Goal: Task Accomplishment & Management: Use online tool/utility

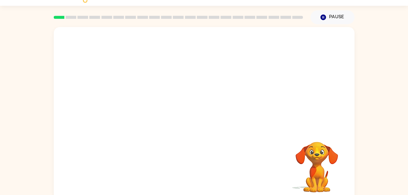
scroll to position [19, 0]
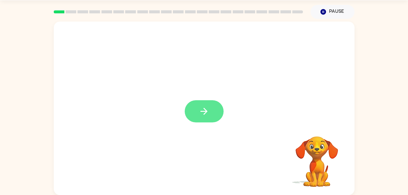
click at [206, 114] on icon "button" at bounding box center [203, 111] width 11 height 11
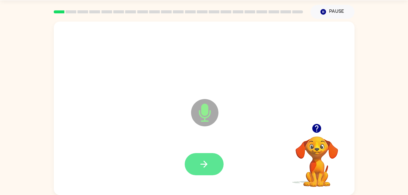
click at [202, 164] on icon "button" at bounding box center [203, 164] width 7 height 7
click at [198, 159] on icon "button" at bounding box center [203, 164] width 11 height 11
click at [196, 162] on button "button" at bounding box center [204, 164] width 39 height 22
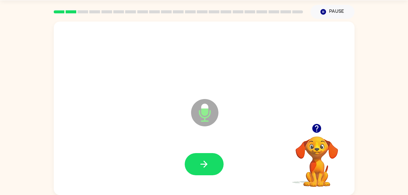
drag, startPoint x: 196, startPoint y: 162, endPoint x: 154, endPoint y: 131, distance: 52.7
click at [154, 131] on div "Microphone The Microphone is here when it is your turn to talk" at bounding box center [204, 108] width 300 height 173
click at [201, 164] on icon "button" at bounding box center [203, 164] width 7 height 7
drag, startPoint x: 201, startPoint y: 164, endPoint x: 157, endPoint y: 137, distance: 51.9
click at [157, 137] on div "Microphone The Microphone is here when it is your turn to talk" at bounding box center [204, 108] width 300 height 173
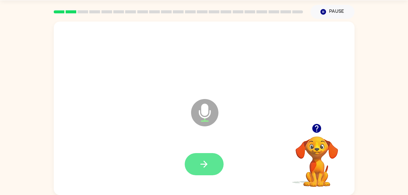
click at [211, 163] on button "button" at bounding box center [204, 164] width 39 height 22
click at [213, 163] on button "button" at bounding box center [204, 164] width 39 height 22
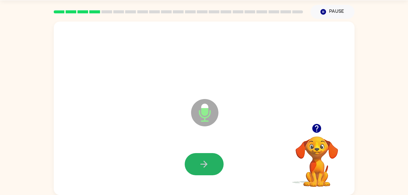
click at [213, 163] on button "button" at bounding box center [204, 164] width 39 height 22
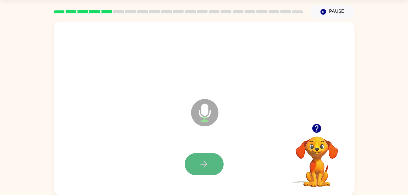
click at [213, 163] on button "button" at bounding box center [204, 164] width 39 height 22
click at [212, 163] on button "button" at bounding box center [204, 164] width 39 height 22
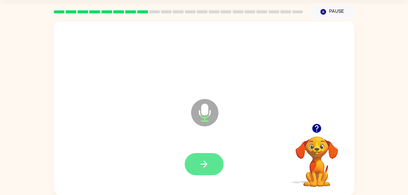
click at [202, 163] on icon "button" at bounding box center [203, 164] width 11 height 11
click at [202, 160] on icon "button" at bounding box center [203, 164] width 11 height 11
drag, startPoint x: 202, startPoint y: 160, endPoint x: 179, endPoint y: 145, distance: 26.8
click at [179, 145] on div at bounding box center [204, 164] width 288 height 50
click at [196, 157] on button "button" at bounding box center [204, 164] width 39 height 22
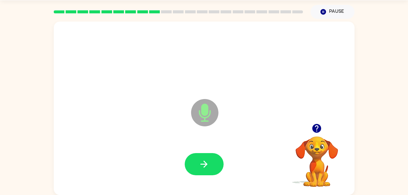
click at [196, 157] on button "button" at bounding box center [204, 164] width 39 height 22
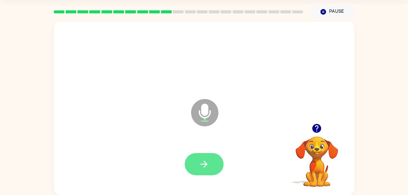
click at [201, 166] on icon "button" at bounding box center [203, 164] width 11 height 11
click at [202, 159] on icon "button" at bounding box center [203, 164] width 11 height 11
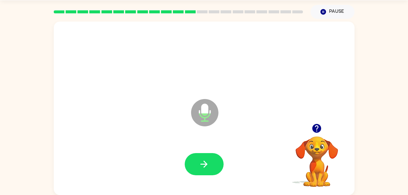
click at [202, 159] on icon "button" at bounding box center [203, 164] width 11 height 11
click at [214, 164] on button "button" at bounding box center [204, 164] width 39 height 22
click at [199, 163] on icon "button" at bounding box center [203, 164] width 11 height 11
click at [307, 168] on video "Your browser must support playing .mp4 files to use Literably. Please try using…" at bounding box center [316, 157] width 61 height 61
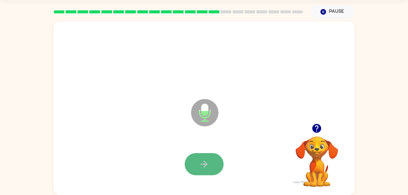
click at [209, 163] on icon "button" at bounding box center [203, 164] width 11 height 11
click at [206, 163] on icon "button" at bounding box center [203, 164] width 7 height 7
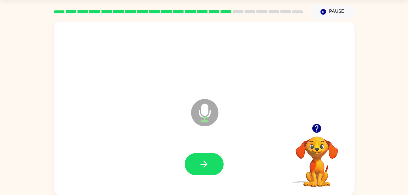
drag, startPoint x: 206, startPoint y: 163, endPoint x: 176, endPoint y: 117, distance: 55.1
click at [176, 117] on div "Microphone The Microphone is here when it is your turn to talk" at bounding box center [204, 108] width 300 height 173
click at [204, 163] on icon "button" at bounding box center [203, 164] width 11 height 11
drag, startPoint x: 204, startPoint y: 163, endPoint x: 197, endPoint y: 168, distance: 7.8
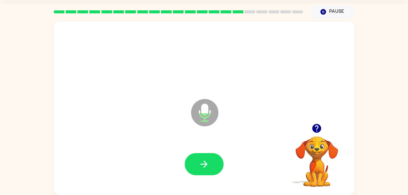
click at [197, 168] on button "button" at bounding box center [204, 164] width 39 height 22
drag, startPoint x: 197, startPoint y: 168, endPoint x: 191, endPoint y: 168, distance: 6.1
click at [191, 168] on button "button" at bounding box center [204, 164] width 39 height 22
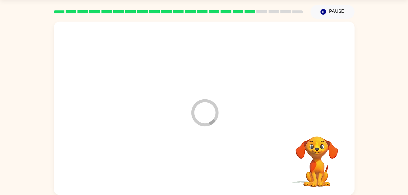
click at [191, 168] on div at bounding box center [204, 164] width 288 height 50
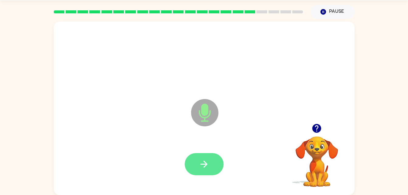
drag, startPoint x: 191, startPoint y: 168, endPoint x: 188, endPoint y: 169, distance: 3.8
click at [188, 169] on button "button" at bounding box center [204, 164] width 39 height 22
click at [189, 169] on button "button" at bounding box center [204, 164] width 39 height 22
click at [195, 167] on button "button" at bounding box center [204, 164] width 39 height 22
drag, startPoint x: 195, startPoint y: 167, endPoint x: 194, endPoint y: 170, distance: 3.6
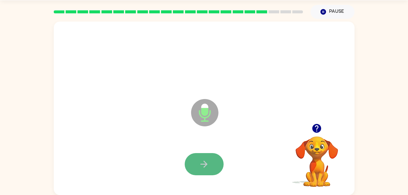
click at [194, 170] on button "button" at bounding box center [204, 164] width 39 height 22
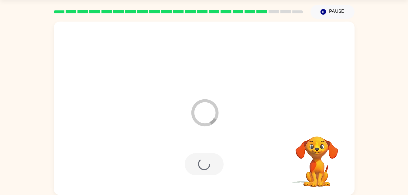
click at [194, 170] on div at bounding box center [204, 164] width 39 height 22
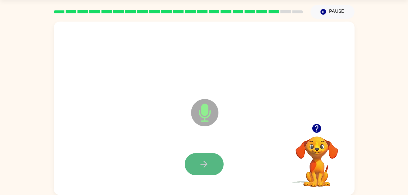
click at [210, 161] on button "button" at bounding box center [204, 164] width 39 height 22
drag, startPoint x: 210, startPoint y: 161, endPoint x: 202, endPoint y: 165, distance: 8.6
click at [202, 165] on icon "button" at bounding box center [203, 164] width 11 height 11
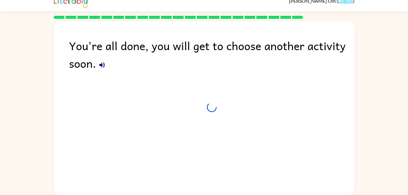
scroll to position [8, 0]
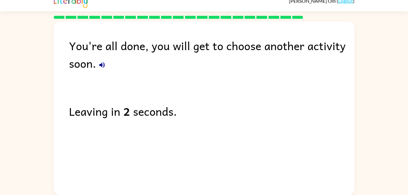
click at [100, 65] on icon "button" at bounding box center [101, 64] width 5 height 5
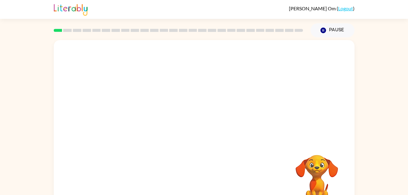
scroll to position [19, 0]
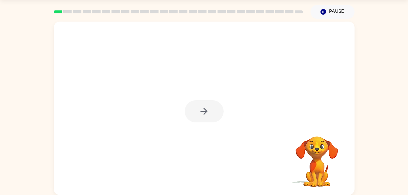
click at [205, 113] on div at bounding box center [204, 111] width 39 height 22
click at [205, 114] on icon "button" at bounding box center [203, 111] width 11 height 11
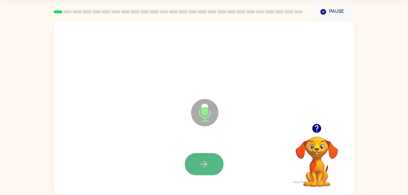
click at [204, 167] on icon "button" at bounding box center [203, 164] width 7 height 7
drag, startPoint x: 204, startPoint y: 167, endPoint x: 194, endPoint y: 159, distance: 12.8
click at [194, 159] on button "button" at bounding box center [204, 164] width 39 height 22
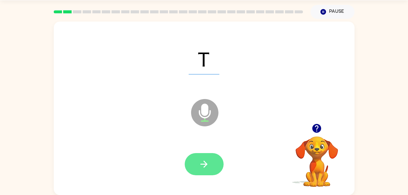
drag, startPoint x: 194, startPoint y: 159, endPoint x: 192, endPoint y: 173, distance: 14.2
click at [192, 173] on button "button" at bounding box center [204, 164] width 39 height 22
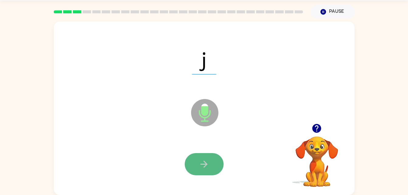
click at [212, 168] on button "button" at bounding box center [204, 164] width 39 height 22
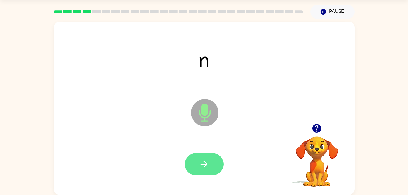
click at [209, 165] on button "button" at bounding box center [204, 164] width 39 height 22
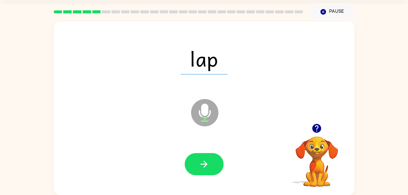
drag, startPoint x: 209, startPoint y: 165, endPoint x: 198, endPoint y: 163, distance: 11.1
click at [198, 163] on icon "button" at bounding box center [203, 164] width 11 height 11
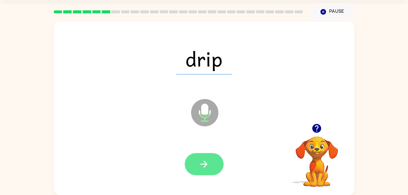
click at [201, 160] on icon "button" at bounding box center [203, 164] width 11 height 11
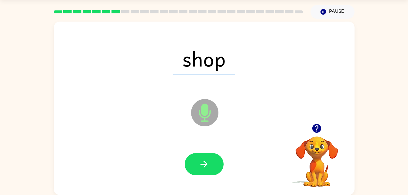
click at [201, 160] on icon "button" at bounding box center [203, 164] width 11 height 11
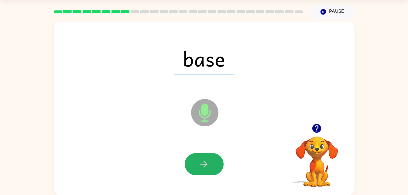
click at [201, 160] on icon "button" at bounding box center [203, 164] width 11 height 11
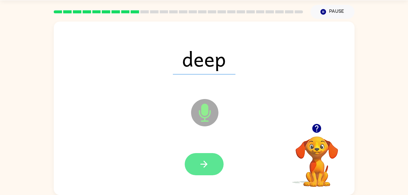
click at [199, 161] on icon "button" at bounding box center [203, 164] width 11 height 11
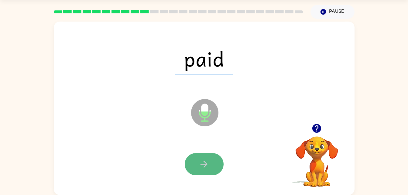
drag, startPoint x: 199, startPoint y: 161, endPoint x: 199, endPoint y: 172, distance: 11.9
click at [199, 172] on button "button" at bounding box center [204, 164] width 39 height 22
click at [201, 170] on button "button" at bounding box center [204, 164] width 39 height 22
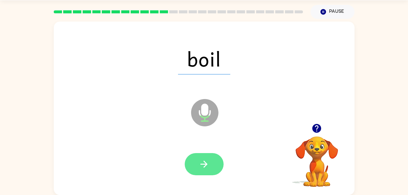
click at [201, 168] on icon "button" at bounding box center [203, 164] width 11 height 11
click at [200, 167] on icon "button" at bounding box center [203, 164] width 11 height 11
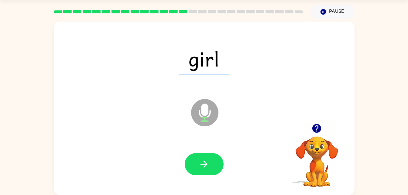
click at [200, 167] on icon "button" at bounding box center [203, 164] width 11 height 11
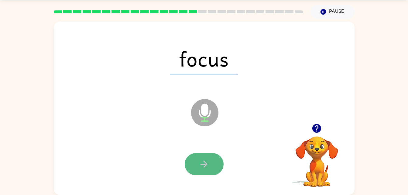
drag, startPoint x: 200, startPoint y: 167, endPoint x: 196, endPoint y: 170, distance: 5.1
click at [196, 170] on button "button" at bounding box center [204, 164] width 39 height 22
click at [195, 169] on button "button" at bounding box center [204, 164] width 39 height 22
click at [200, 166] on icon "button" at bounding box center [203, 164] width 11 height 11
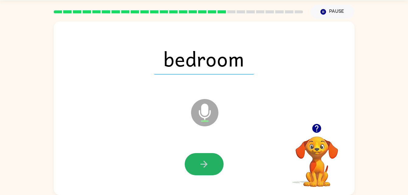
drag, startPoint x: 200, startPoint y: 165, endPoint x: 191, endPoint y: 161, distance: 10.3
click at [191, 161] on button "button" at bounding box center [204, 164] width 39 height 22
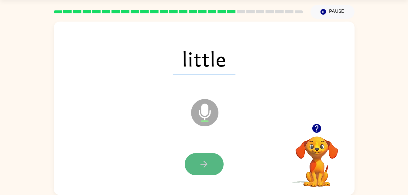
click at [194, 162] on button "button" at bounding box center [204, 164] width 39 height 22
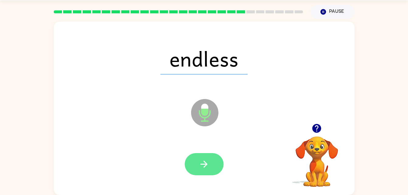
click at [206, 166] on icon "button" at bounding box center [203, 164] width 11 height 11
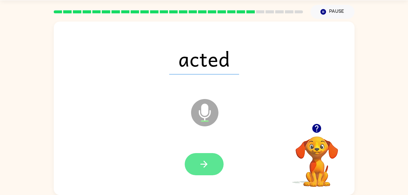
click at [208, 168] on icon "button" at bounding box center [203, 164] width 11 height 11
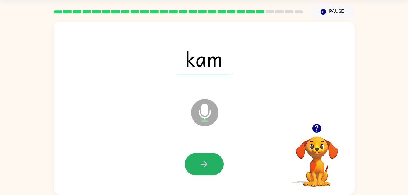
click at [208, 168] on icon "button" at bounding box center [203, 164] width 11 height 11
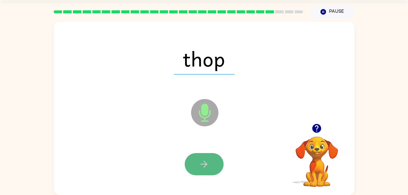
drag, startPoint x: 208, startPoint y: 168, endPoint x: 195, endPoint y: 163, distance: 14.0
click at [195, 163] on button "button" at bounding box center [204, 164] width 39 height 22
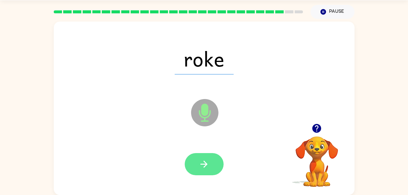
click at [193, 163] on button "button" at bounding box center [204, 164] width 39 height 22
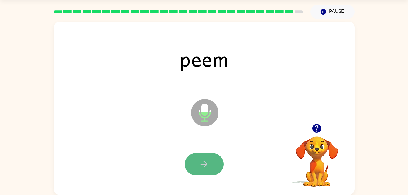
click at [193, 163] on button "button" at bounding box center [204, 164] width 39 height 22
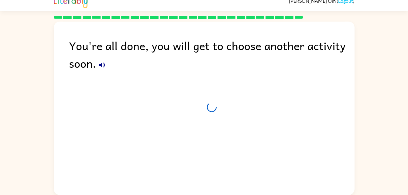
scroll to position [8, 0]
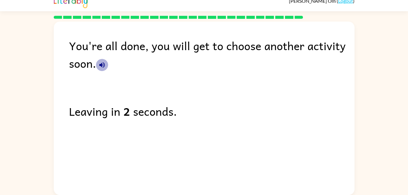
click at [100, 66] on icon "button" at bounding box center [101, 64] width 7 height 7
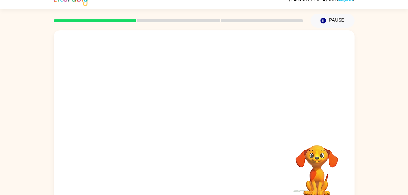
scroll to position [19, 0]
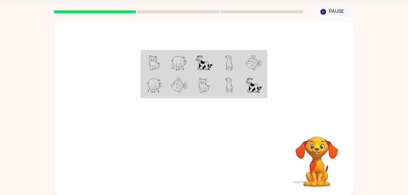
click at [150, 65] on img at bounding box center [154, 62] width 12 height 15
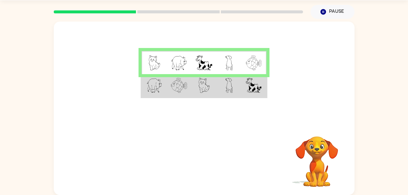
click at [159, 66] on img at bounding box center [154, 62] width 12 height 15
click at [176, 66] on img at bounding box center [179, 62] width 16 height 15
click at [177, 83] on img at bounding box center [179, 85] width 16 height 15
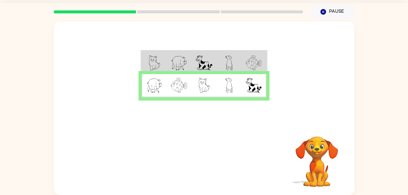
click at [175, 62] on img at bounding box center [179, 62] width 16 height 15
click at [176, 58] on img at bounding box center [179, 62] width 16 height 15
click at [194, 158] on button "button" at bounding box center [204, 161] width 39 height 22
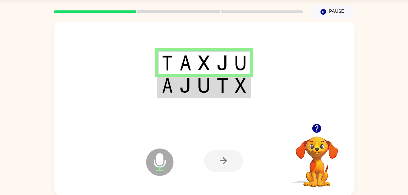
click at [192, 89] on td at bounding box center [185, 85] width 19 height 23
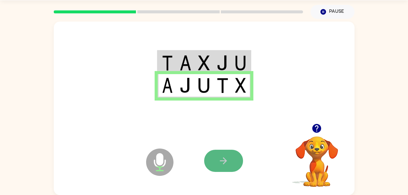
click at [213, 162] on button "button" at bounding box center [223, 161] width 39 height 22
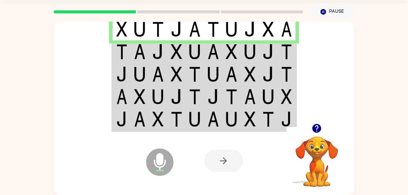
click at [205, 52] on td at bounding box center [213, 51] width 19 height 22
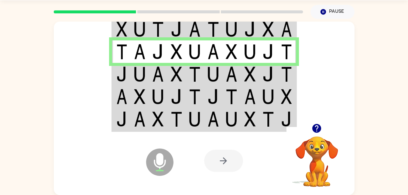
click at [216, 72] on img at bounding box center [213, 73] width 12 height 15
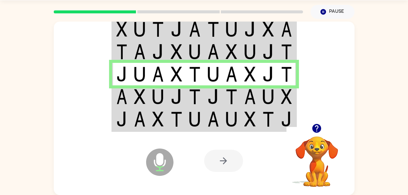
click at [179, 96] on img at bounding box center [177, 96] width 12 height 15
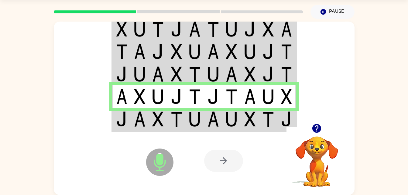
click at [164, 120] on td at bounding box center [158, 119] width 19 height 23
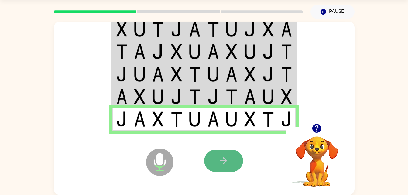
click at [211, 163] on button "button" at bounding box center [223, 161] width 39 height 22
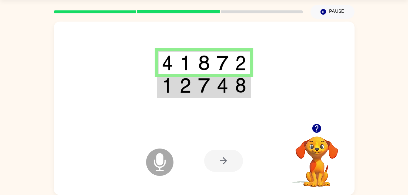
click at [169, 78] on img at bounding box center [167, 85] width 11 height 15
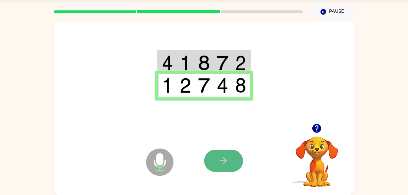
click at [230, 165] on button "button" at bounding box center [223, 161] width 39 height 22
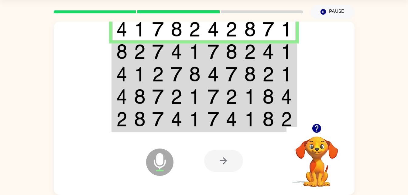
click at [282, 55] on img at bounding box center [286, 51] width 11 height 15
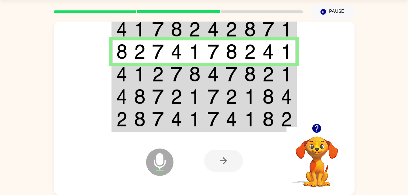
click at [142, 71] on img at bounding box center [140, 73] width 12 height 15
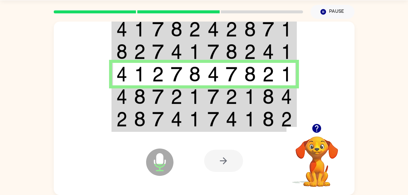
click at [216, 93] on img at bounding box center [213, 96] width 12 height 15
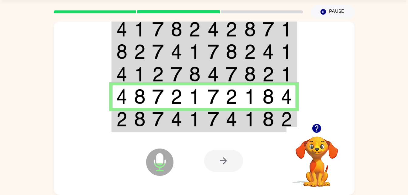
click at [204, 125] on td at bounding box center [213, 119] width 19 height 23
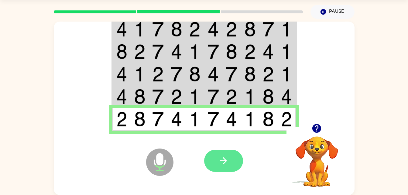
click at [228, 160] on icon "button" at bounding box center [223, 160] width 11 height 11
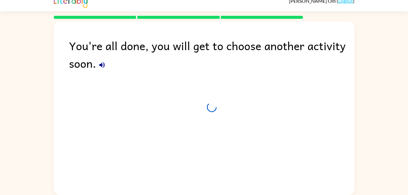
scroll to position [8, 0]
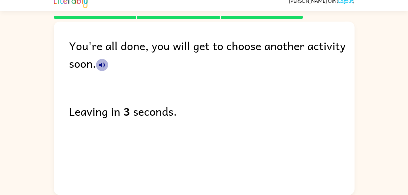
click at [98, 64] on icon "button" at bounding box center [101, 64] width 7 height 7
